Goal: Task Accomplishment & Management: Manage account settings

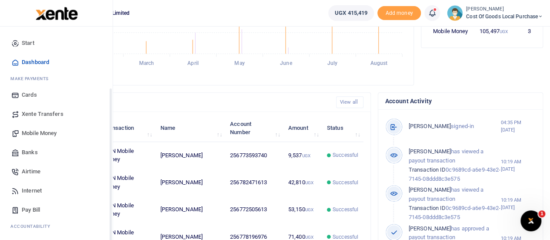
scroll to position [90, 0]
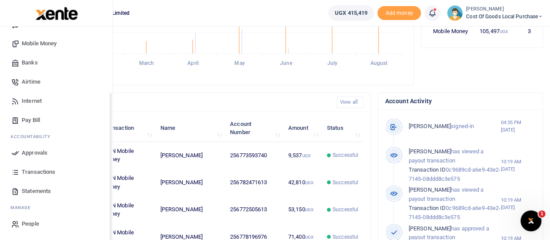
click at [36, 154] on span "Approvals" at bounding box center [35, 152] width 26 height 9
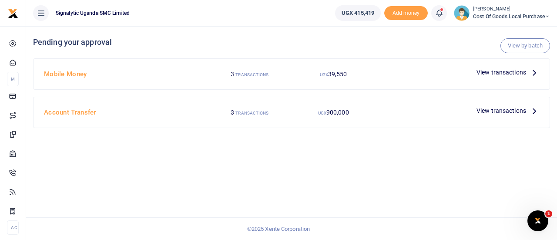
click at [494, 72] on span "View transactions" at bounding box center [501, 72] width 50 height 10
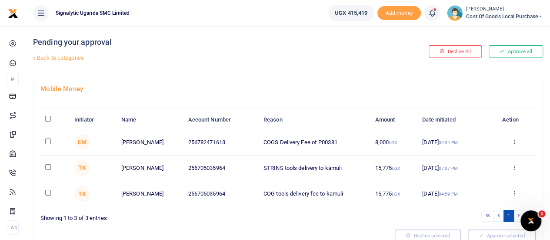
click at [482, 17] on span "Cost of Goods Local Purchase" at bounding box center [504, 17] width 77 height 8
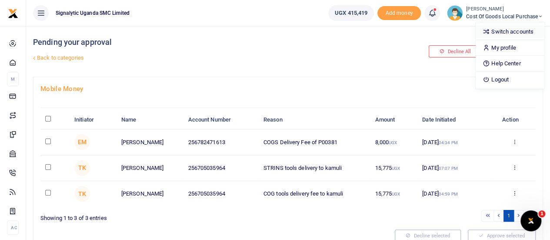
click at [490, 30] on link "Switch accounts" at bounding box center [510, 32] width 69 height 12
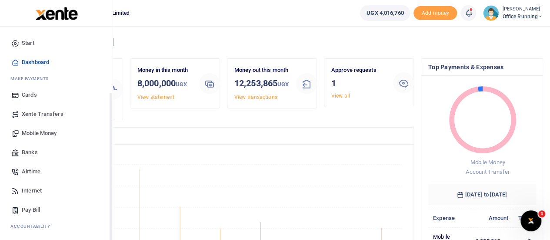
scroll to position [90, 0]
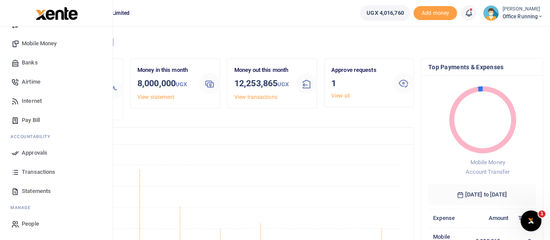
click at [33, 150] on span "Approvals" at bounding box center [35, 152] width 26 height 9
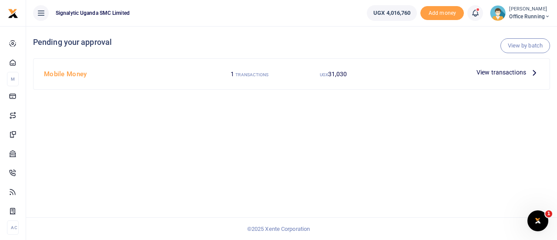
click at [495, 67] on div "View transactions" at bounding box center [508, 72] width 70 height 13
click at [495, 67] on span "View transactions" at bounding box center [501, 72] width 50 height 10
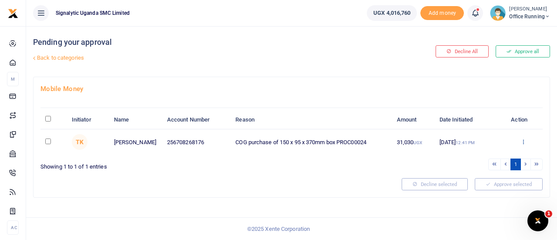
click at [522, 139] on icon at bounding box center [523, 141] width 6 height 6
click at [481, 155] on link "Approve" at bounding box center [491, 156] width 69 height 12
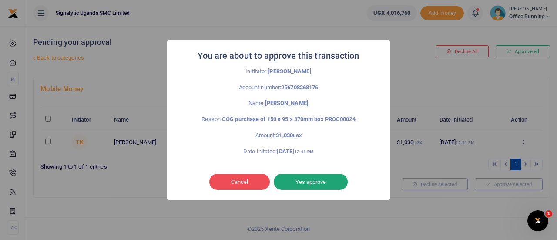
click at [332, 179] on button "Yes approve" at bounding box center [311, 182] width 74 height 17
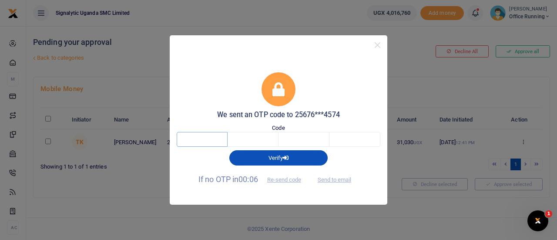
click at [207, 141] on input "text" at bounding box center [202, 139] width 51 height 15
click at [334, 179] on button "Send to email" at bounding box center [334, 179] width 48 height 15
click at [327, 177] on button "Send to email" at bounding box center [334, 179] width 48 height 15
click at [208, 140] on input "text" at bounding box center [202, 139] width 51 height 15
type input "6"
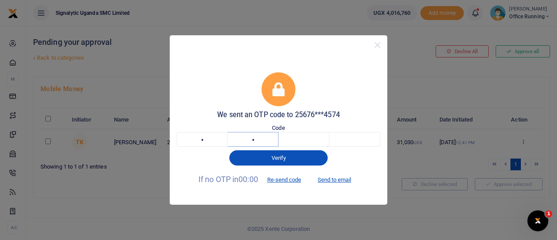
type input "0"
type input "9"
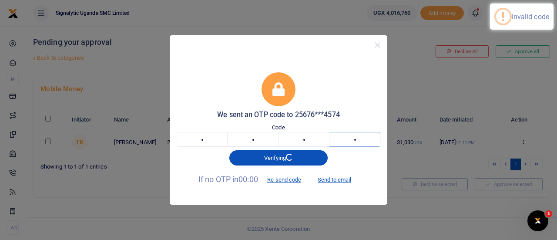
type input "5"
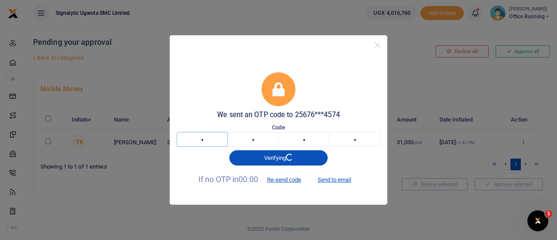
click at [211, 137] on input "6" at bounding box center [202, 139] width 51 height 15
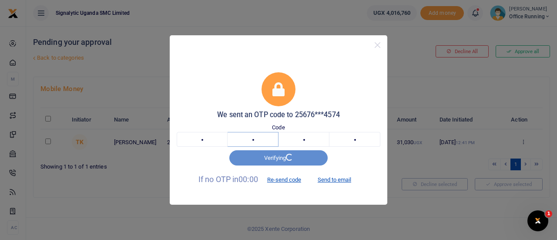
type input "7"
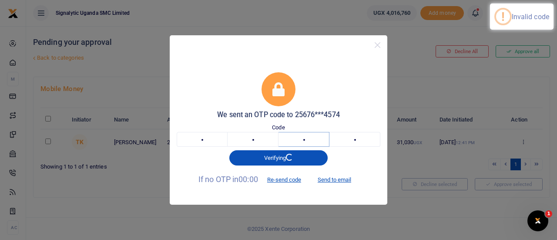
type input "7"
type input "4"
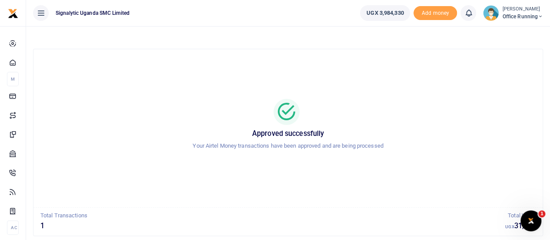
scroll to position [50, 0]
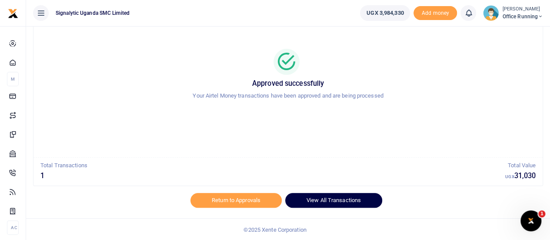
click at [315, 198] on link "View All Transactions" at bounding box center [333, 200] width 97 height 15
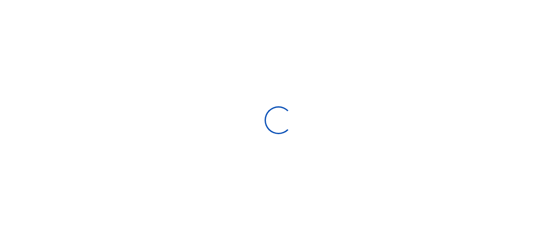
select select
type input "[DATE] - [DATE]"
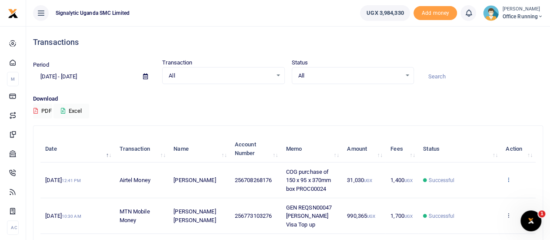
click at [510, 179] on icon at bounding box center [509, 179] width 6 height 6
click at [467, 196] on link "View details" at bounding box center [477, 194] width 69 height 12
